Goal: Complete application form

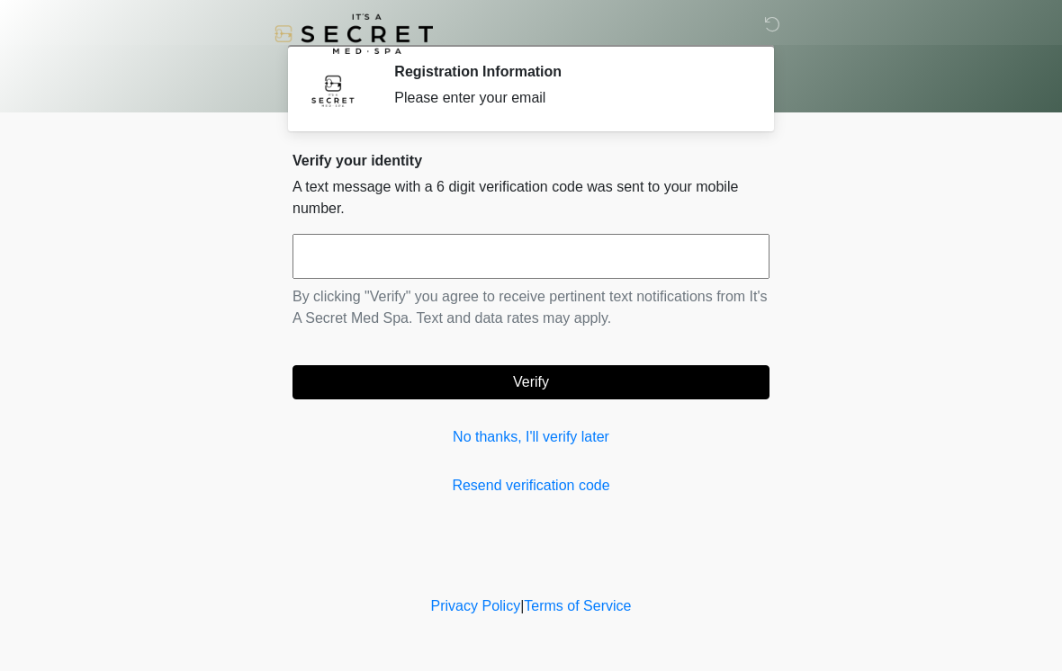
click at [611, 278] on input "text" at bounding box center [530, 256] width 477 height 45
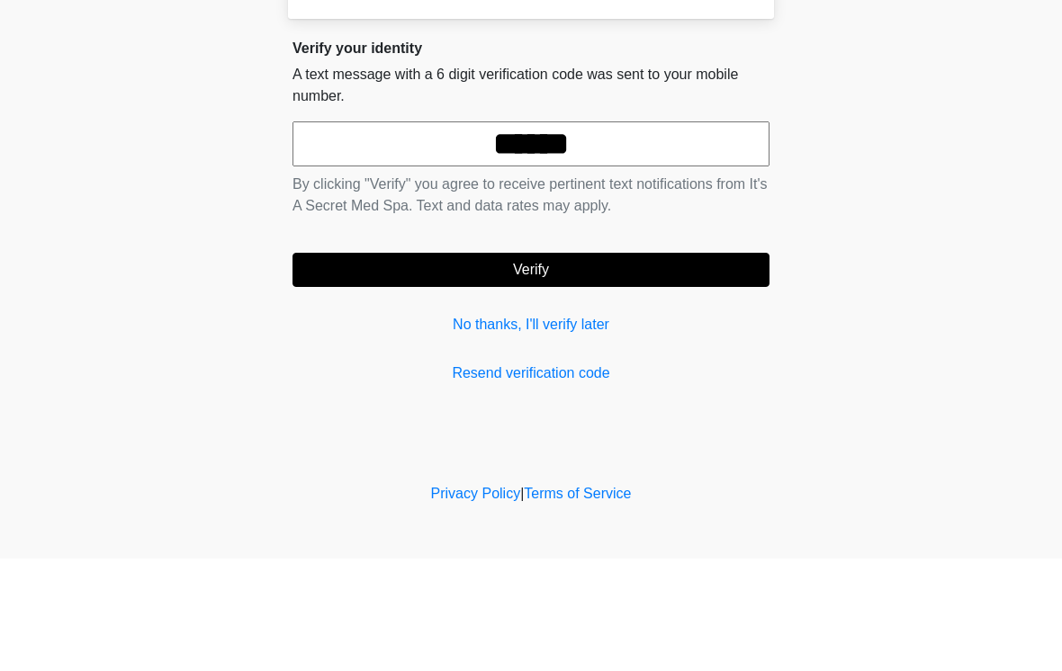
type input "******"
click at [484, 365] on button "Verify" at bounding box center [530, 382] width 477 height 34
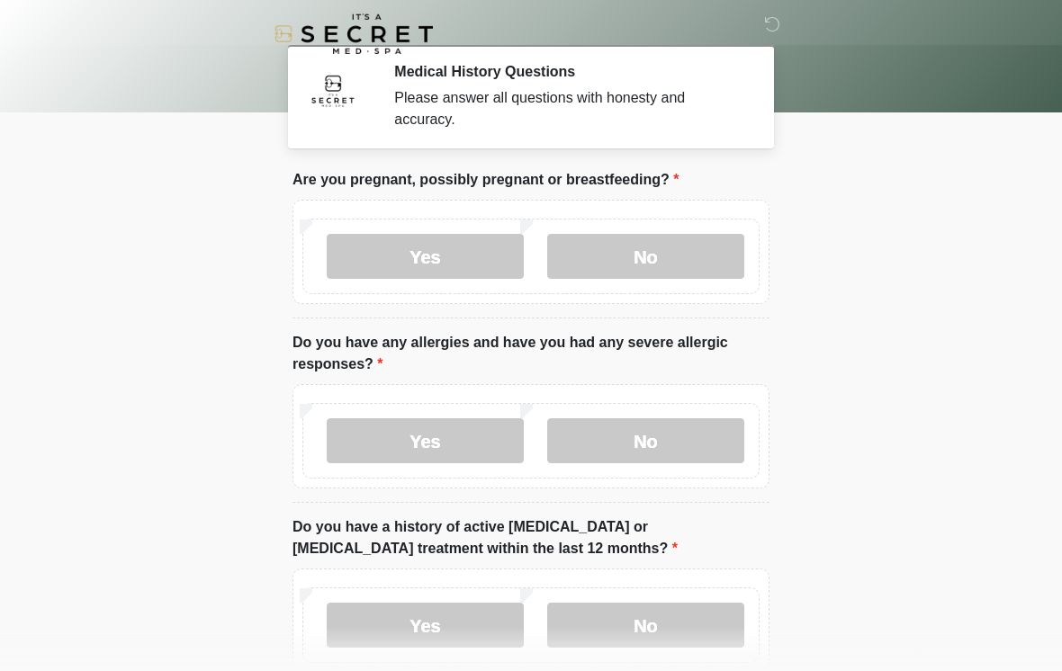
click at [653, 258] on label "No" at bounding box center [645, 256] width 197 height 45
click at [613, 434] on label "No" at bounding box center [645, 440] width 197 height 45
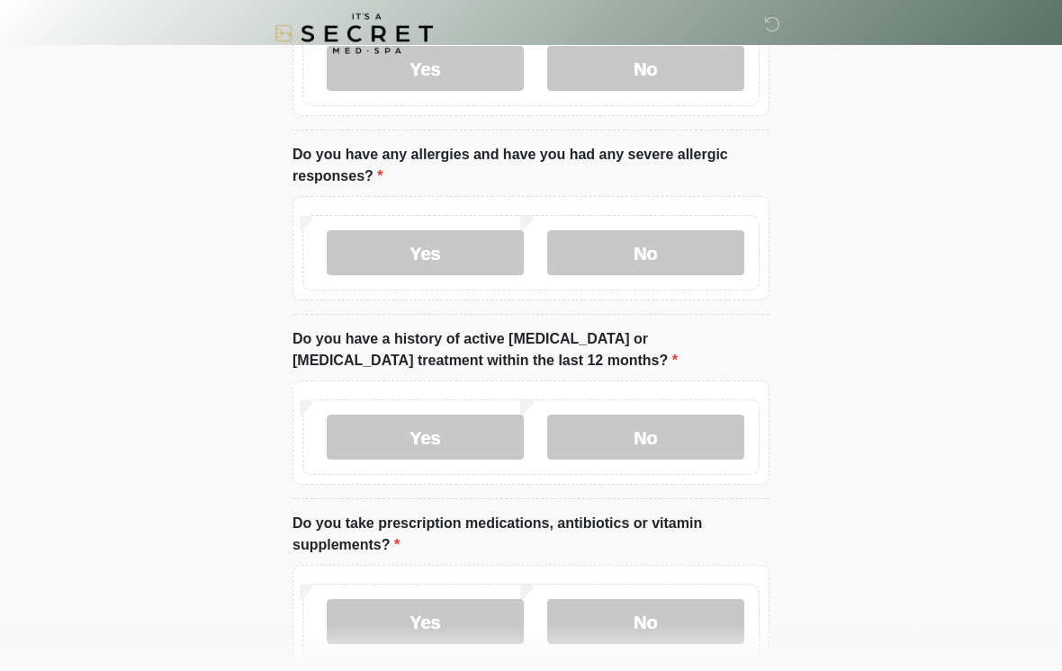
scroll to position [195, 0]
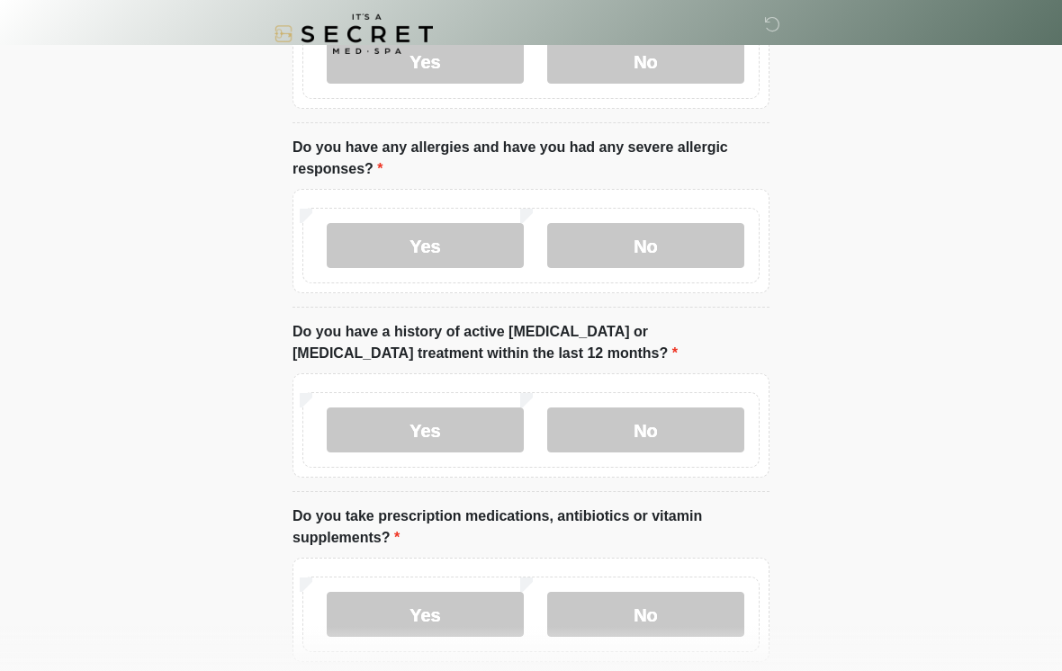
click at [661, 436] on label "No" at bounding box center [645, 430] width 197 height 45
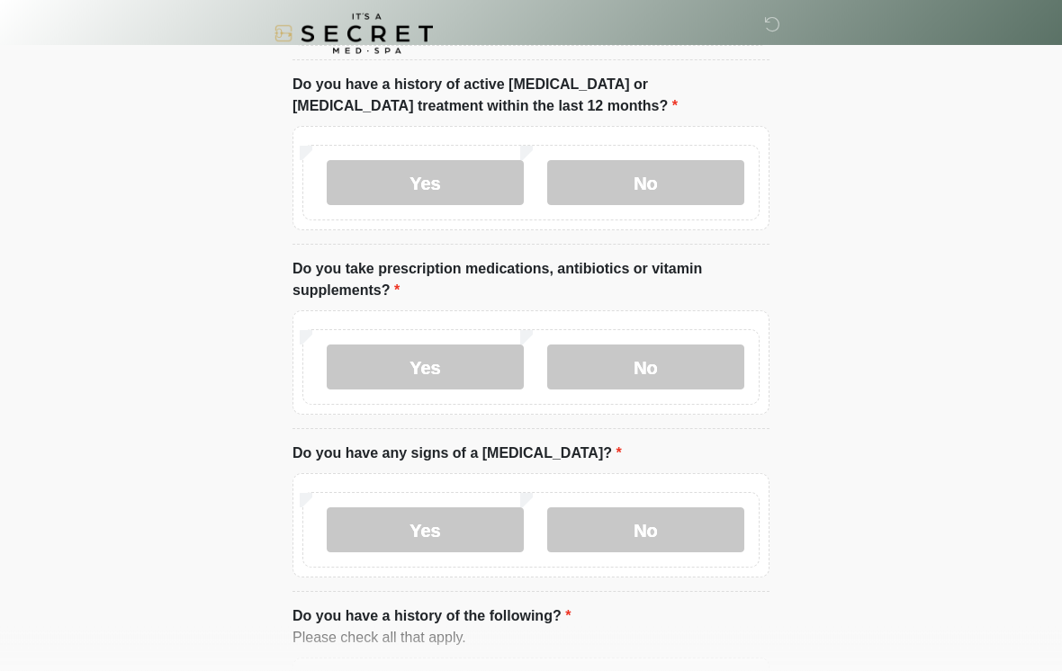
scroll to position [445, 0]
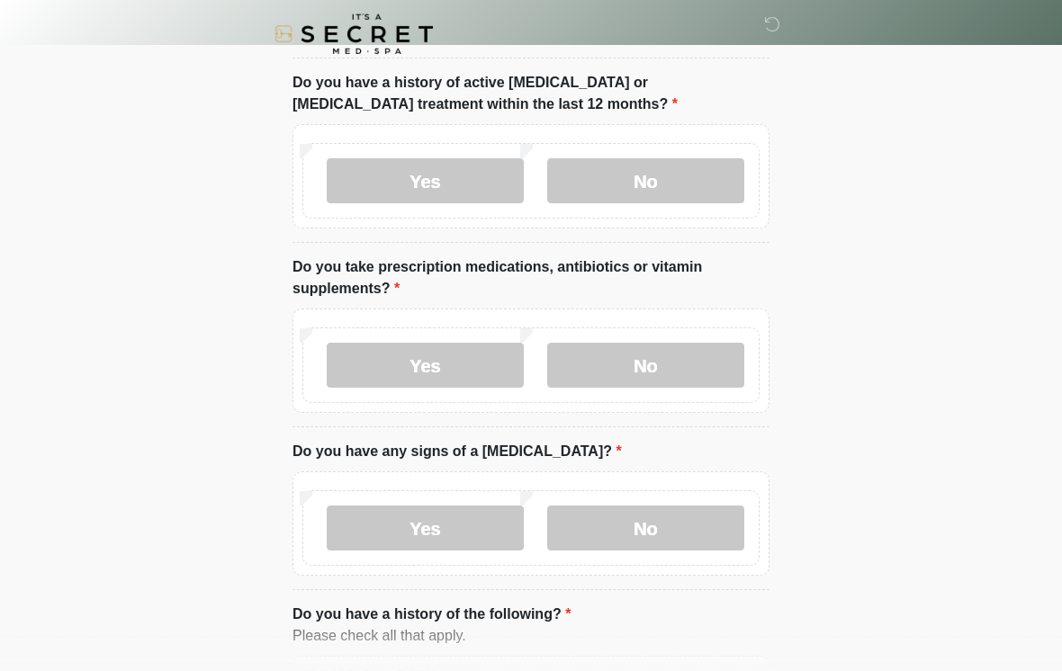
click at [669, 355] on label "No" at bounding box center [645, 365] width 197 height 45
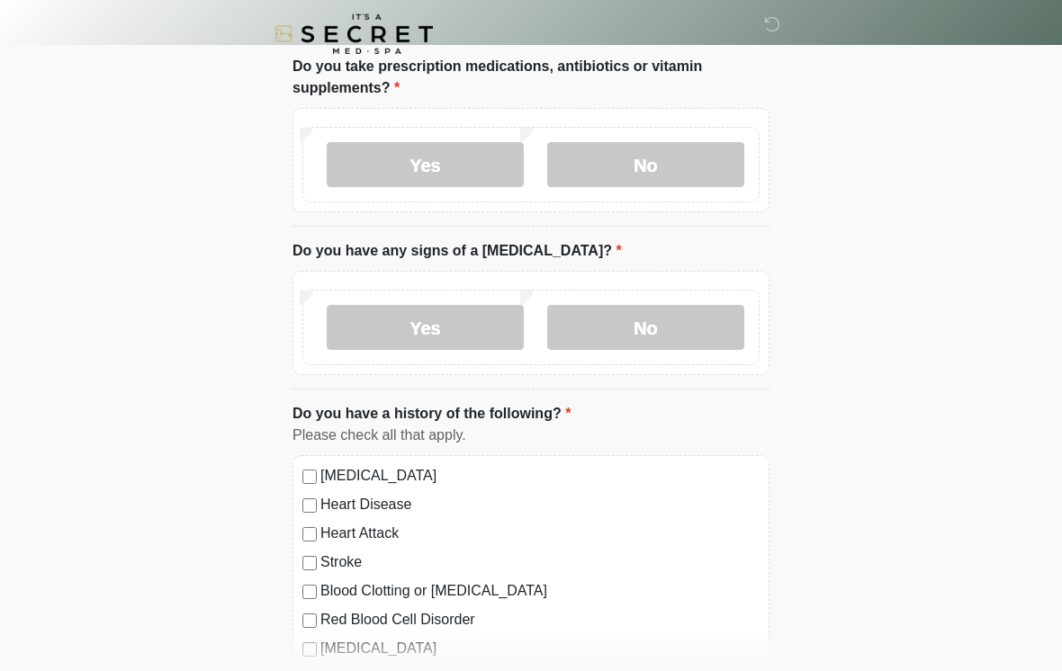
scroll to position [717, 0]
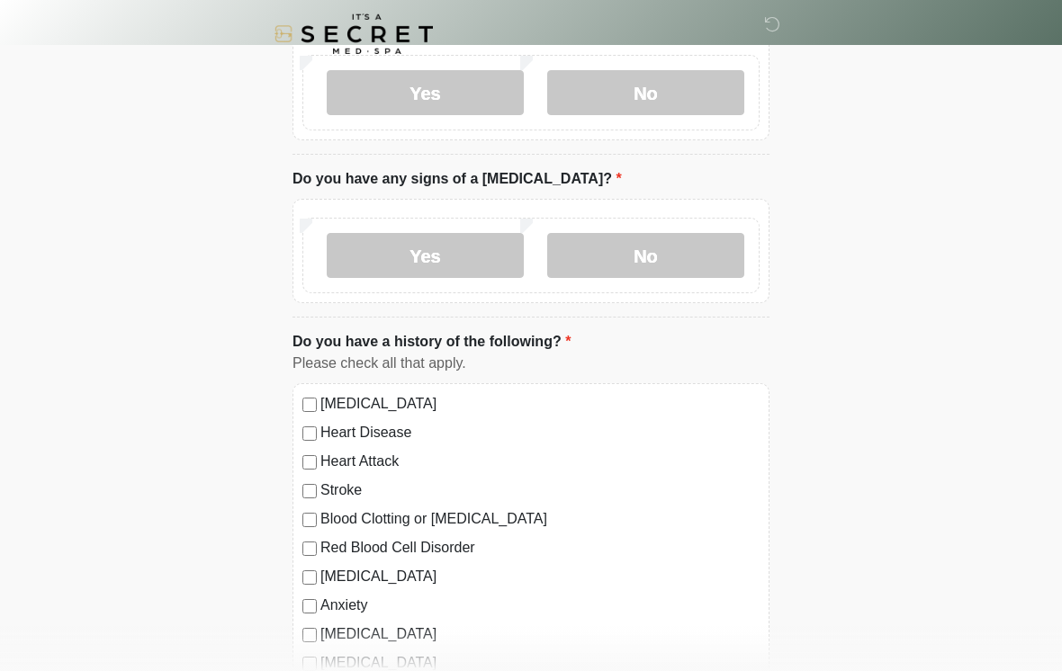
click at [713, 248] on label "No" at bounding box center [645, 255] width 197 height 45
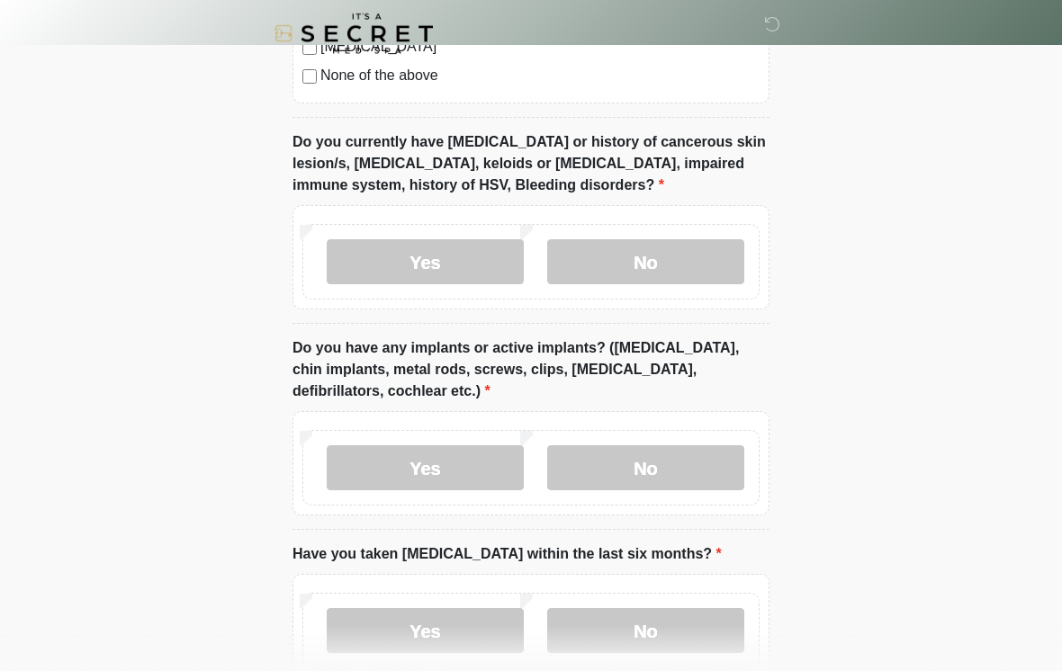
scroll to position [1370, 0]
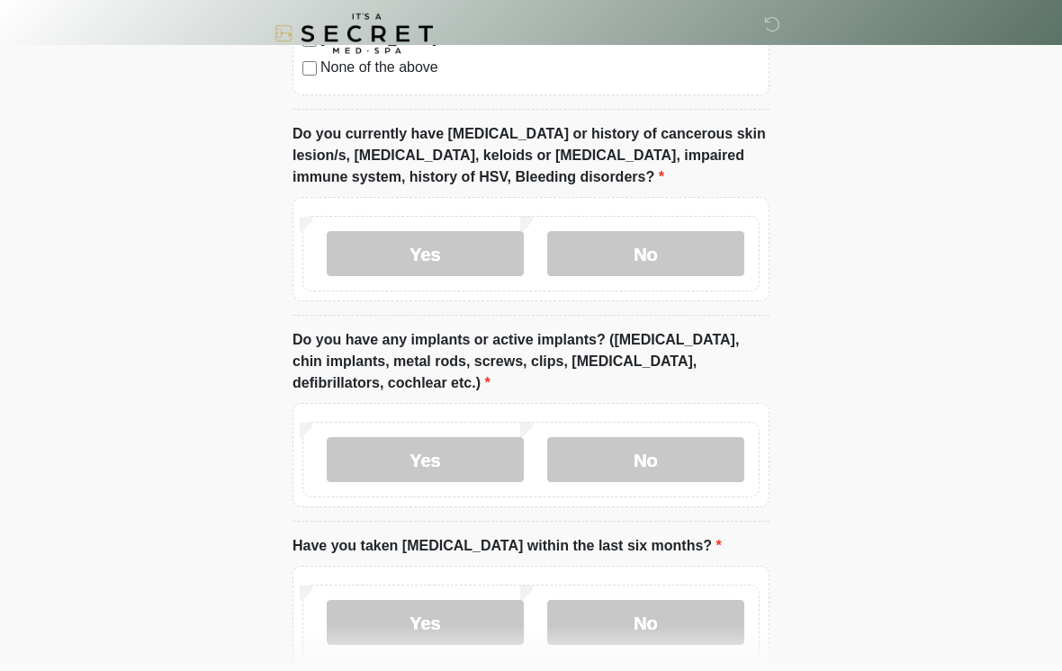
click at [437, 250] on label "Yes" at bounding box center [425, 254] width 197 height 45
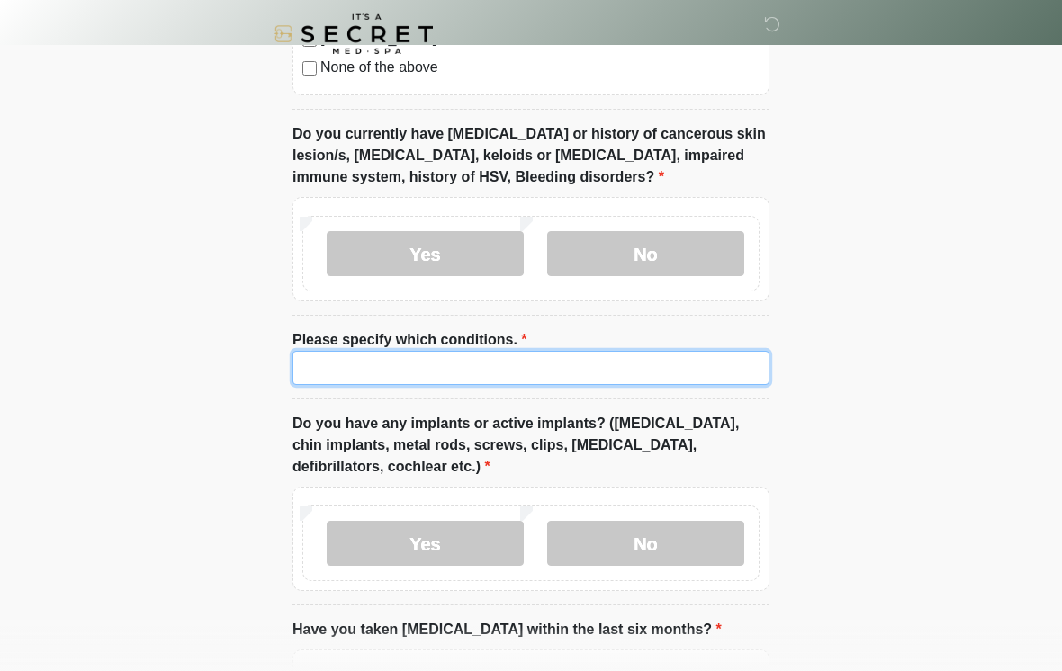
click at [467, 368] on input "Please specify which conditions." at bounding box center [530, 368] width 477 height 34
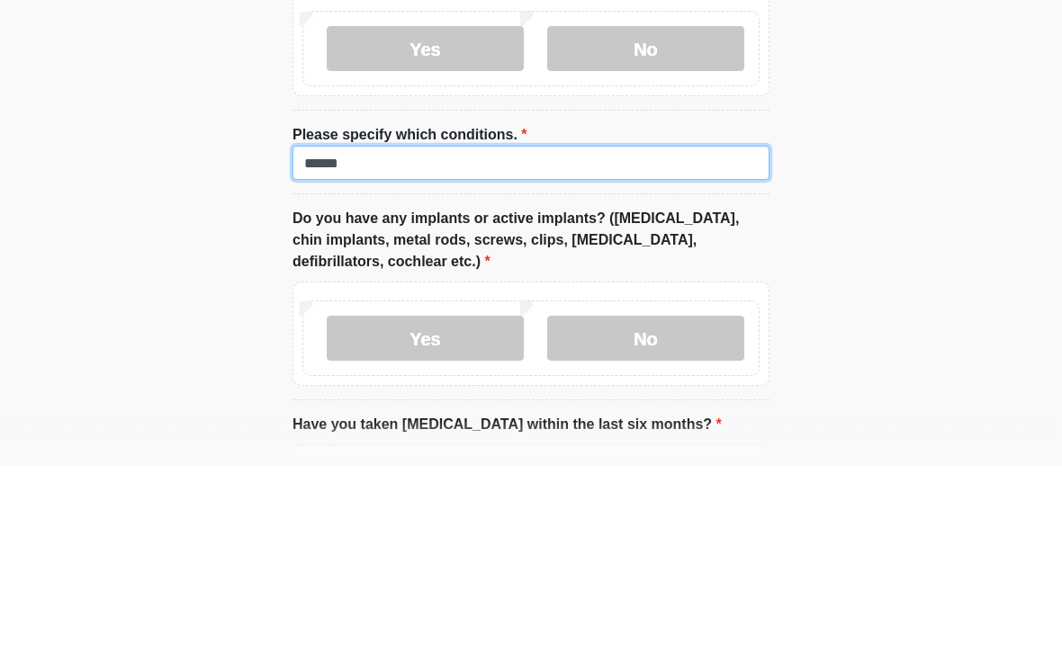
type input "******"
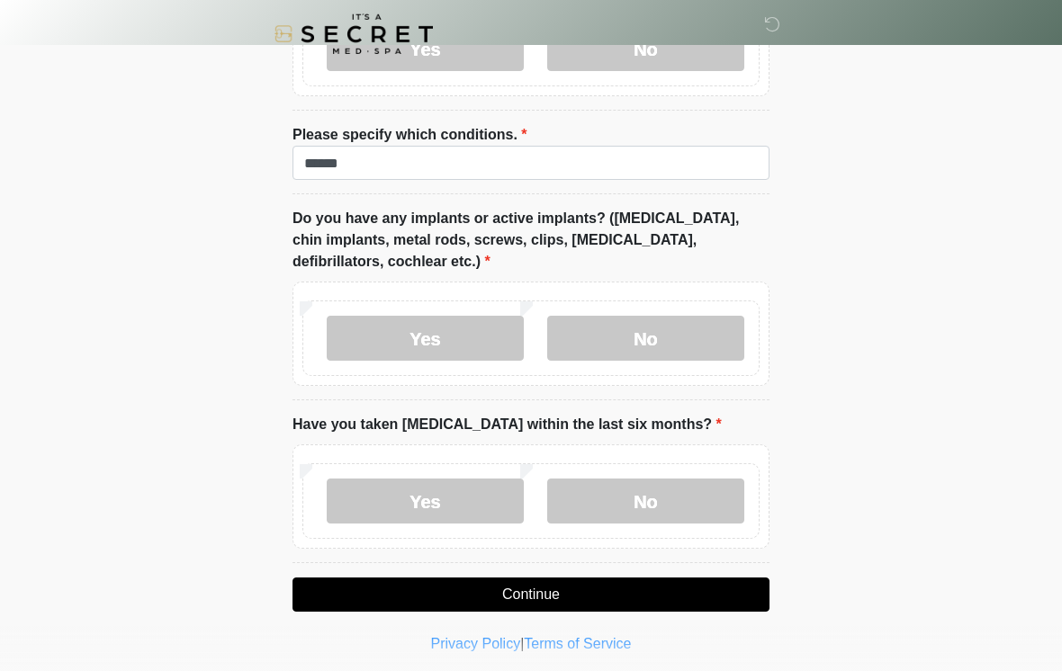
click at [663, 333] on label "No" at bounding box center [645, 338] width 197 height 45
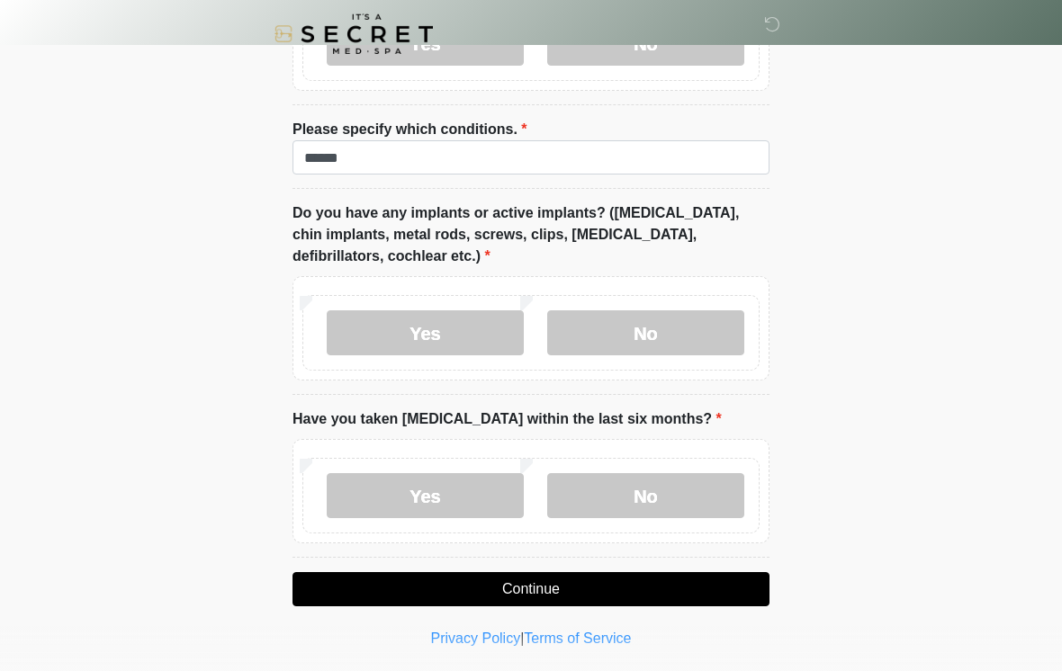
click at [653, 501] on label "No" at bounding box center [645, 495] width 197 height 45
click at [582, 597] on button "Continue" at bounding box center [530, 589] width 477 height 34
click at [442, 587] on button "Continue" at bounding box center [530, 589] width 477 height 34
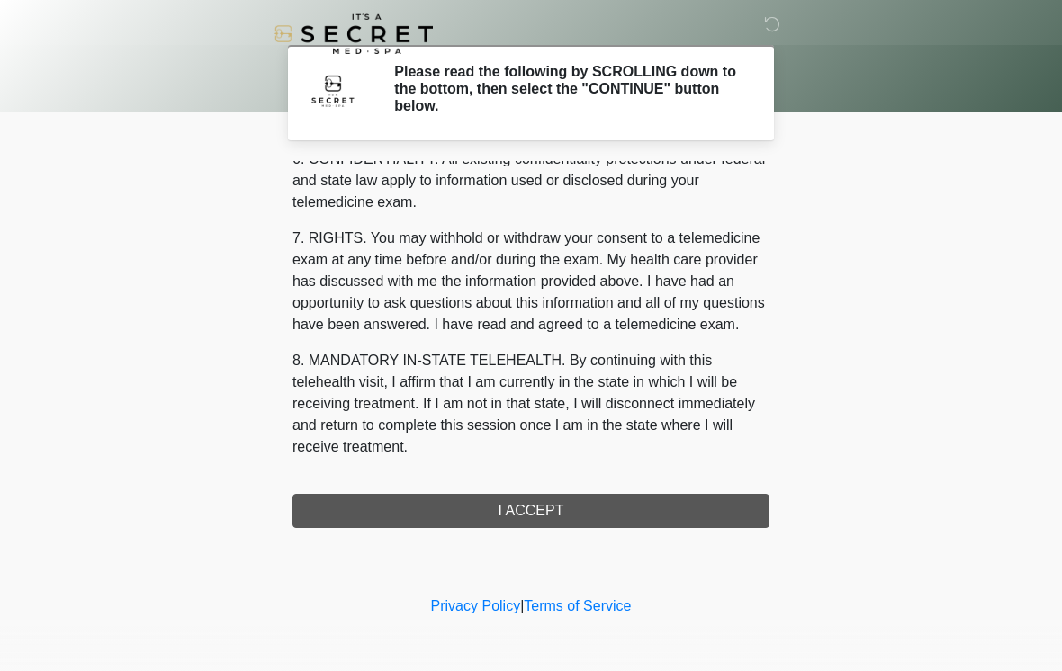
scroll to position [733, 0]
click at [513, 512] on button "I ACCEPT" at bounding box center [530, 511] width 477 height 34
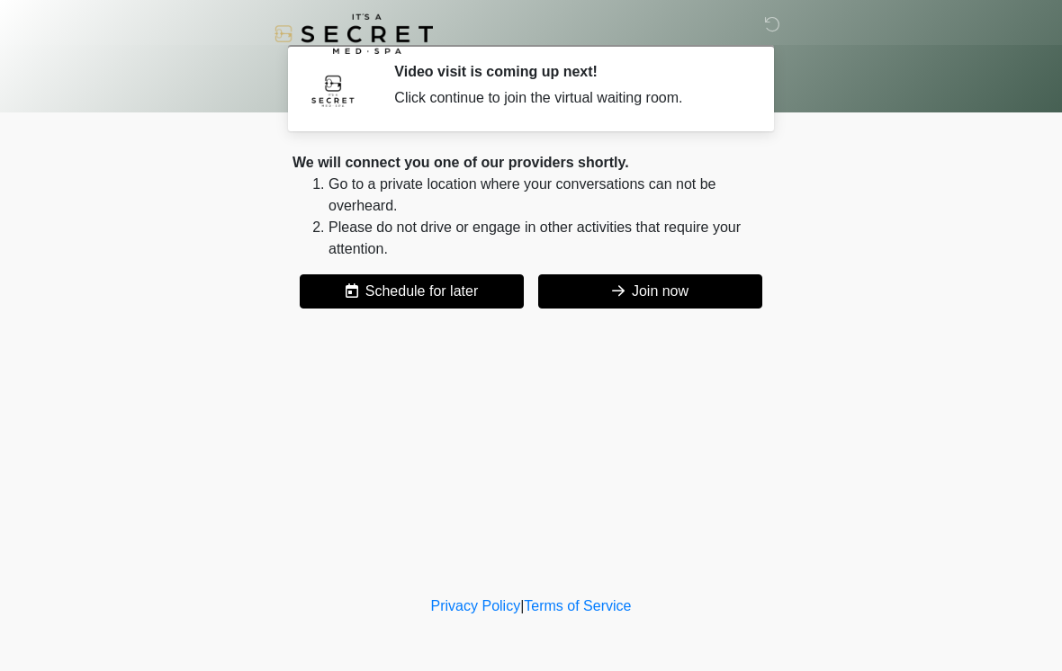
click at [664, 292] on button "Join now" at bounding box center [650, 291] width 224 height 34
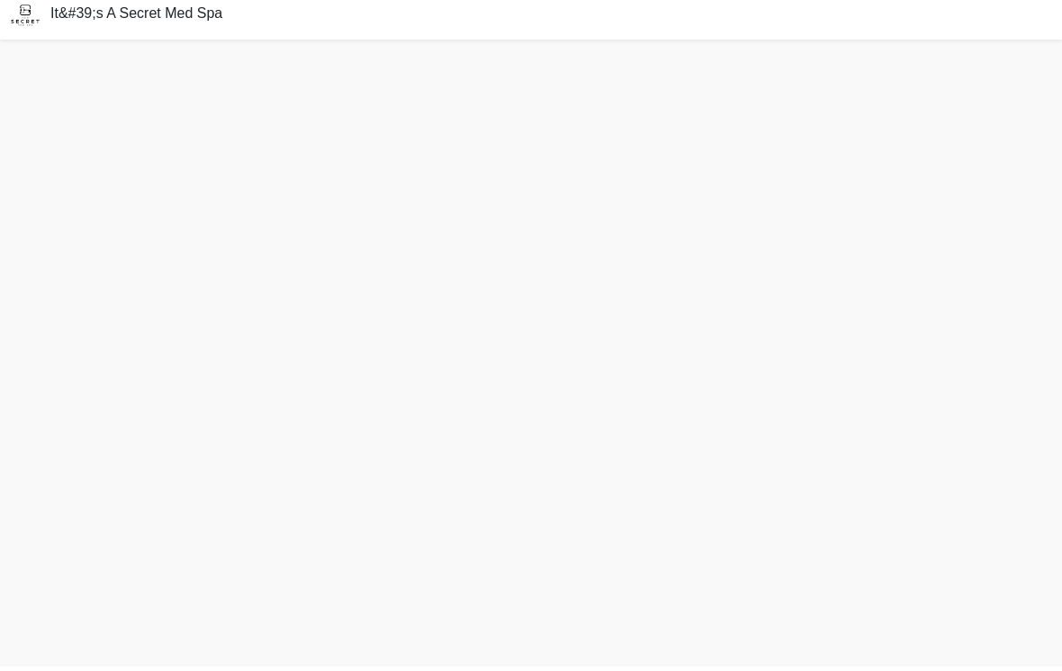
scroll to position [5, 0]
